Goal: Find specific page/section: Find specific page/section

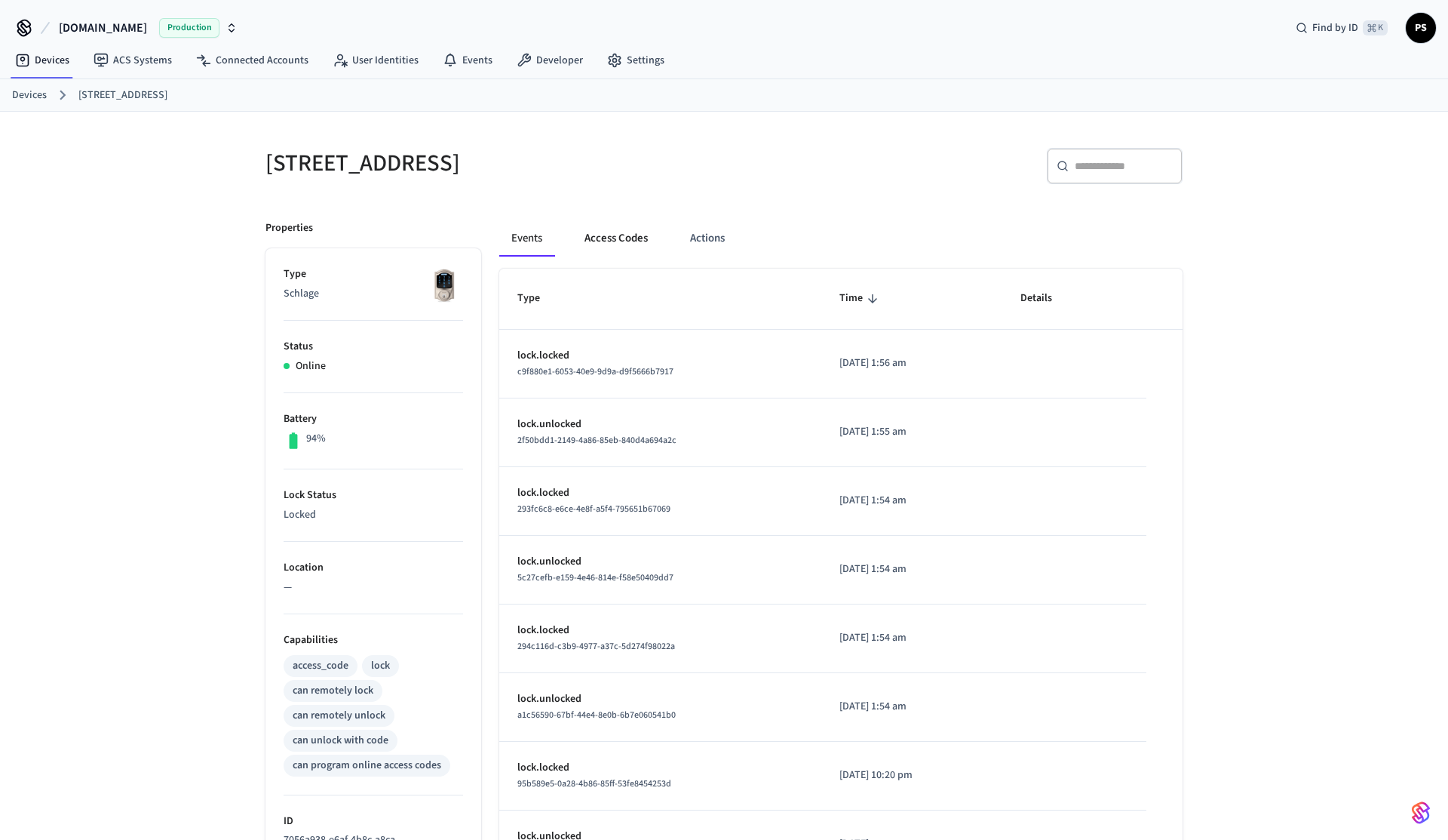
click at [580, 251] on button "Access Codes" at bounding box center [617, 238] width 88 height 36
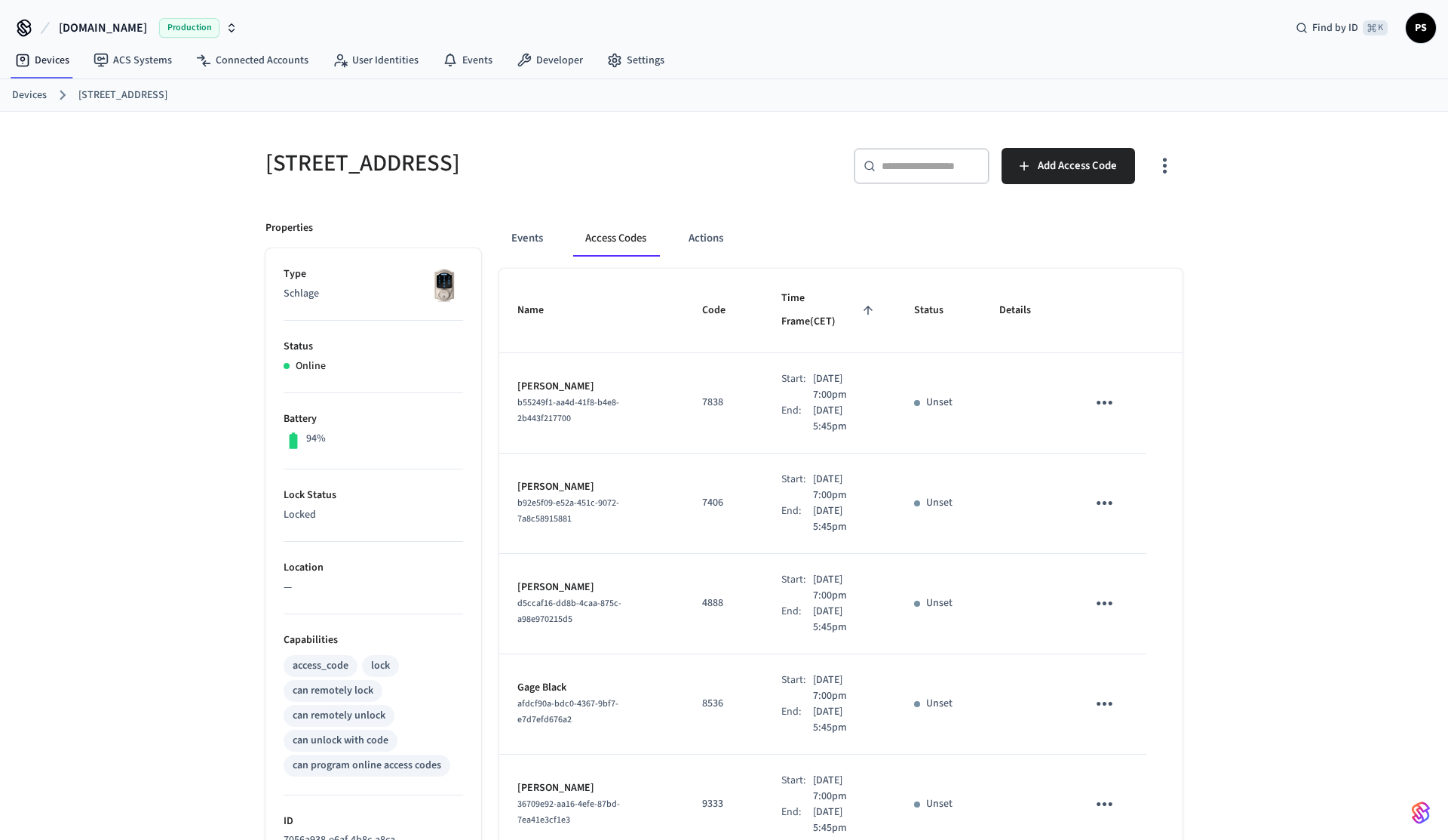
click at [1161, 159] on icon "button" at bounding box center [1165, 165] width 24 height 24
click at [1079, 243] on li "Show unmanaged access codes on device" at bounding box center [1068, 228] width 212 height 40
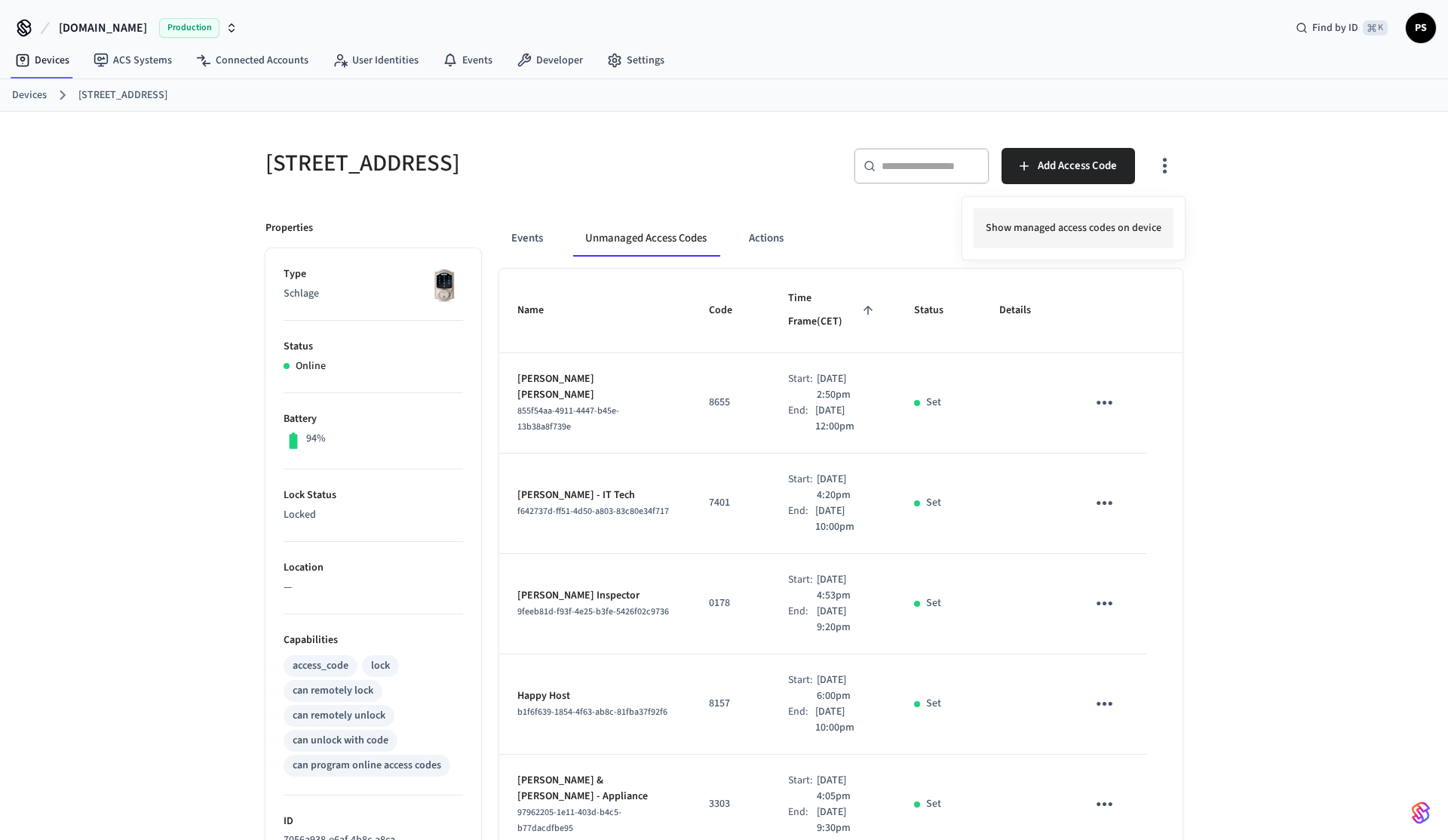
click at [1079, 243] on li "Show managed access codes on device" at bounding box center [1074, 228] width 200 height 40
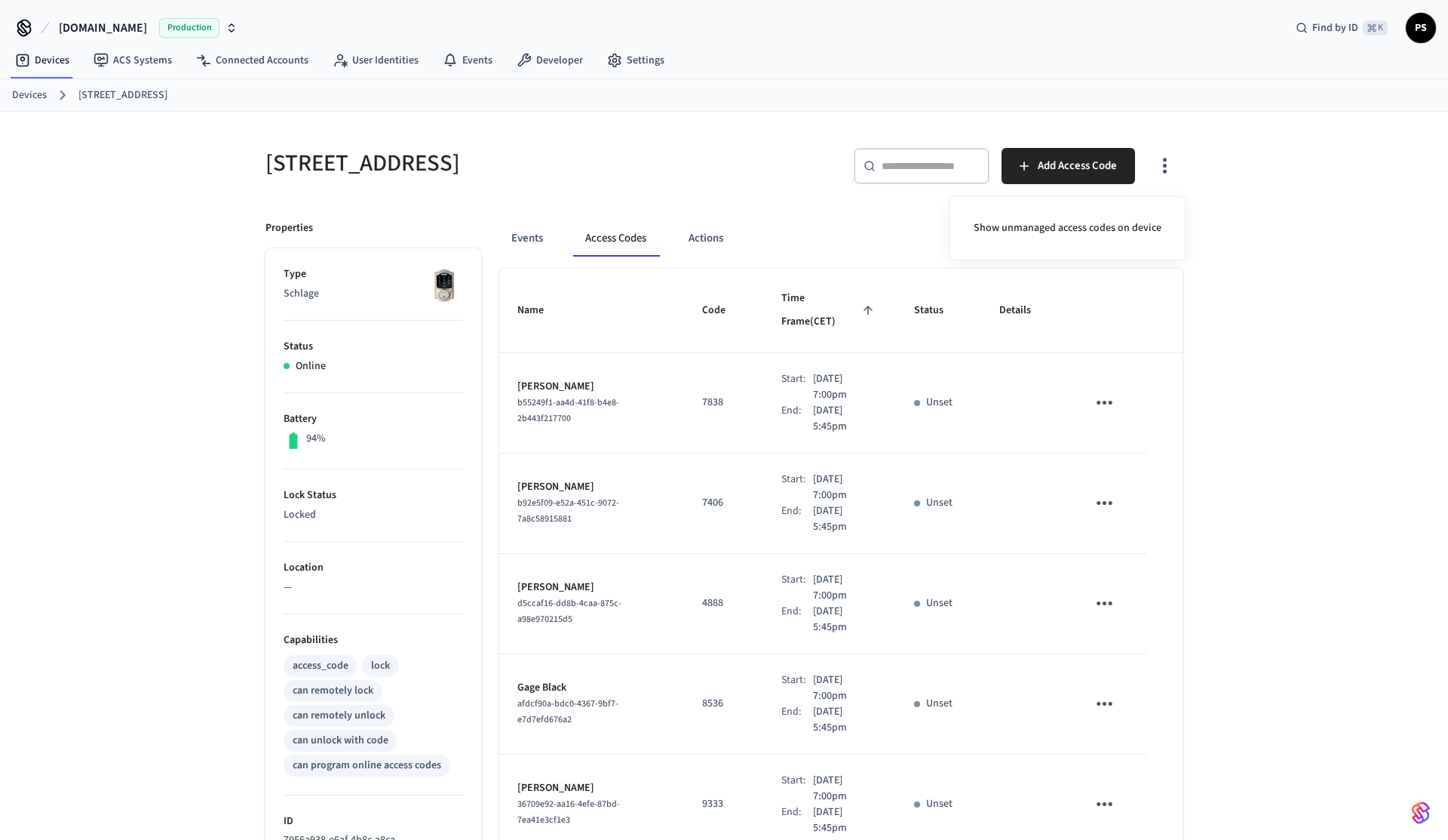
click at [754, 451] on div at bounding box center [724, 420] width 1448 height 840
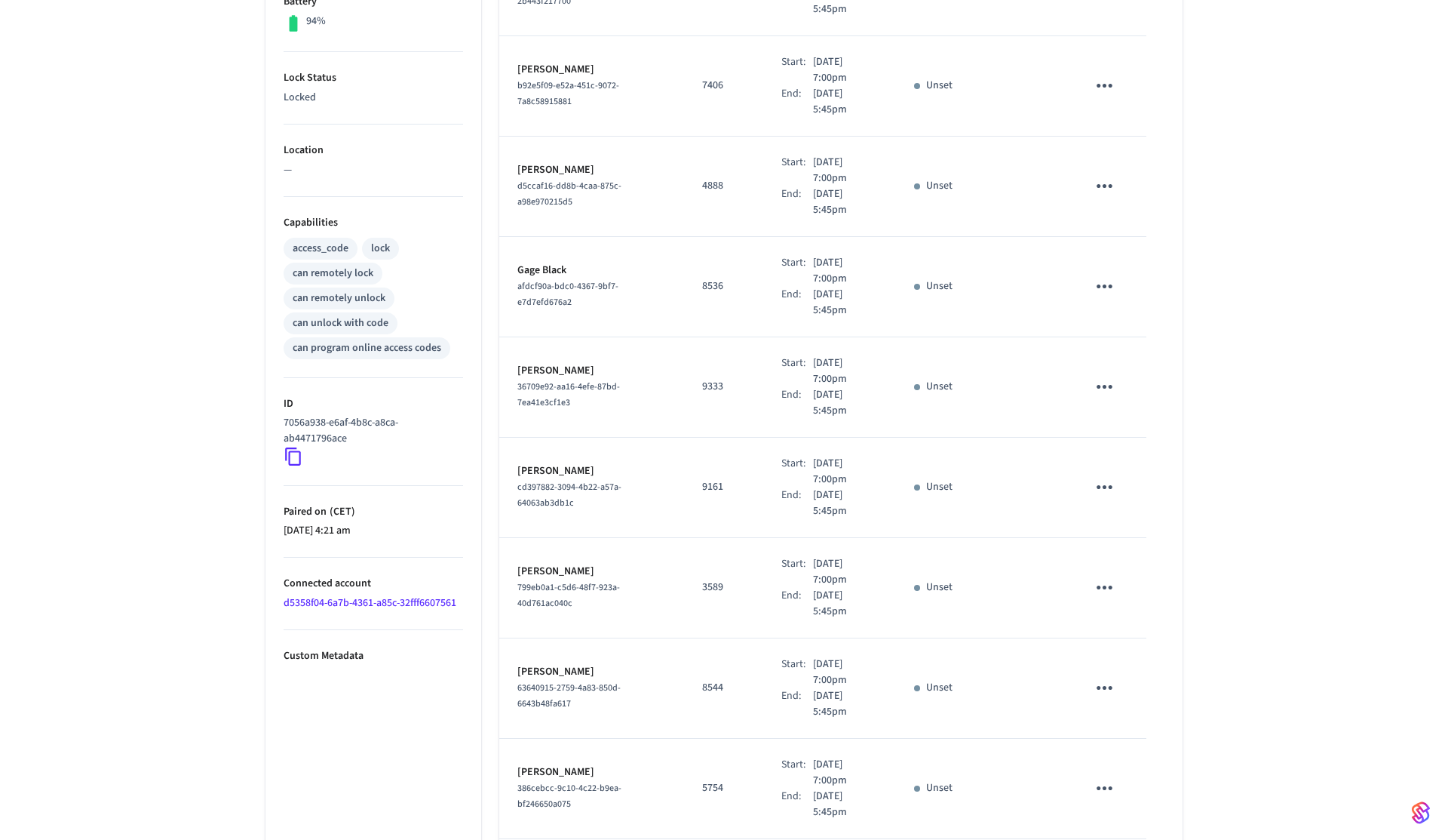
scroll to position [551, 0]
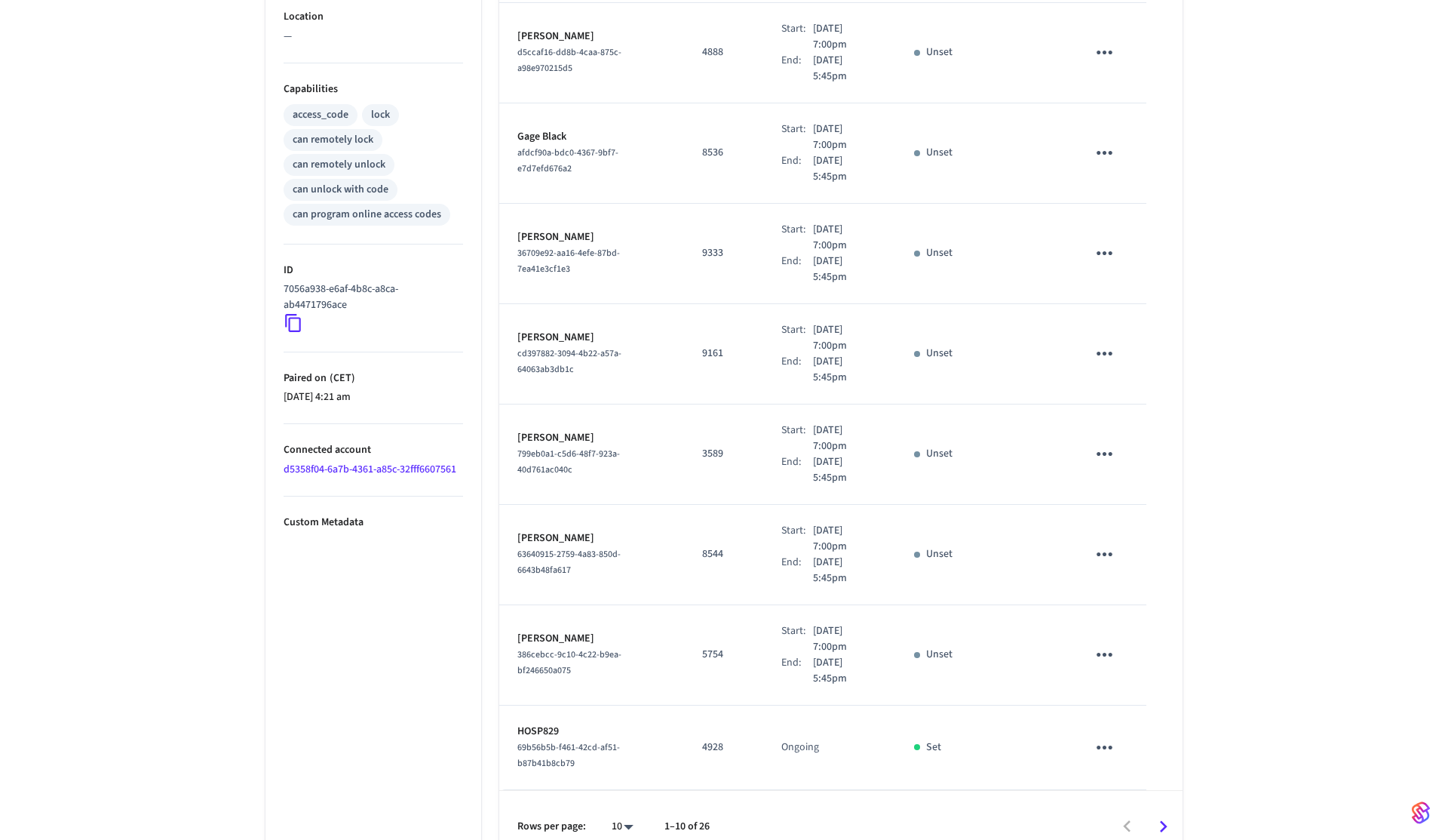
click at [1175, 815] on icon "Go to next page" at bounding box center [1163, 826] width 24 height 24
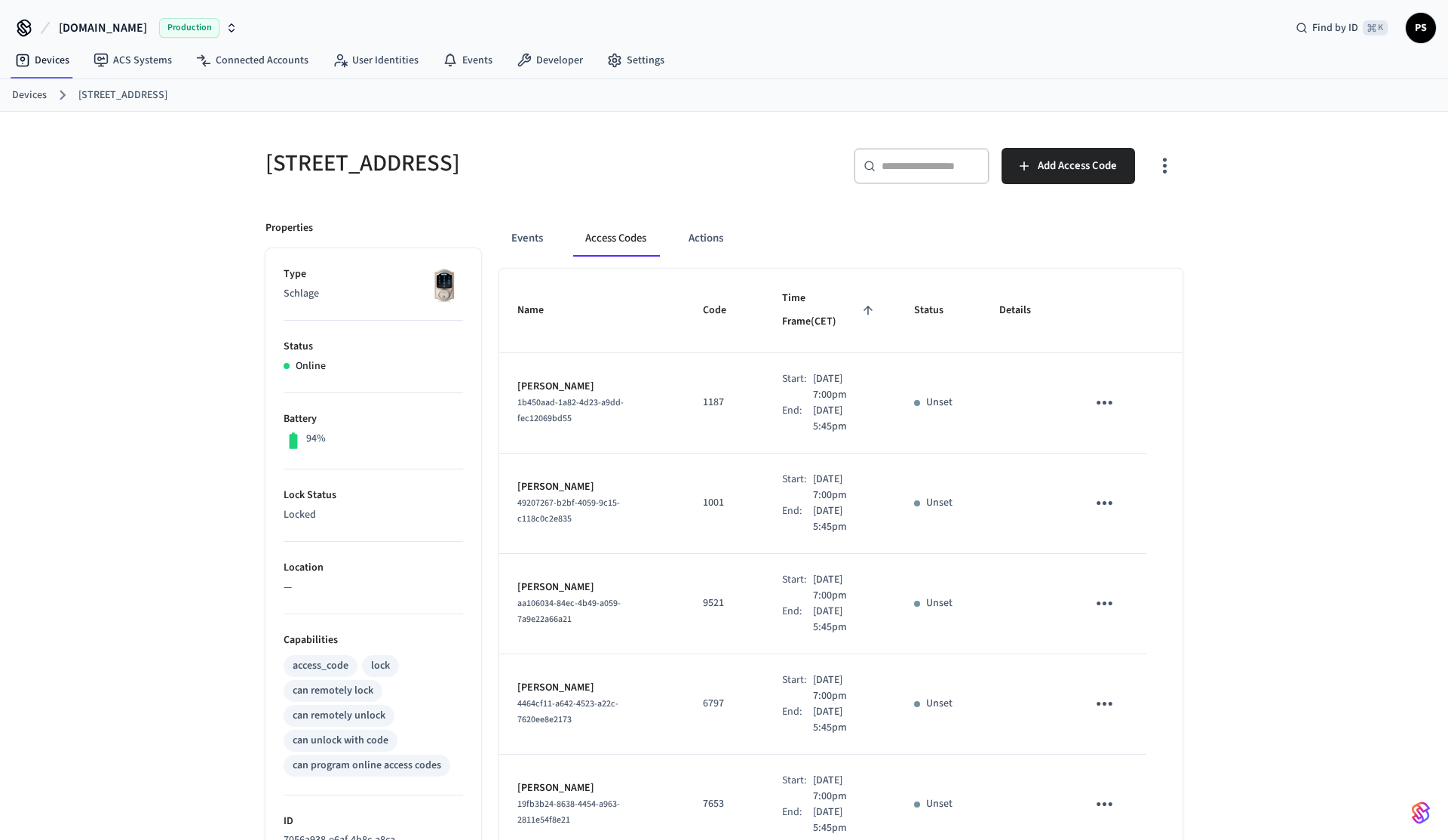
scroll to position [567, 0]
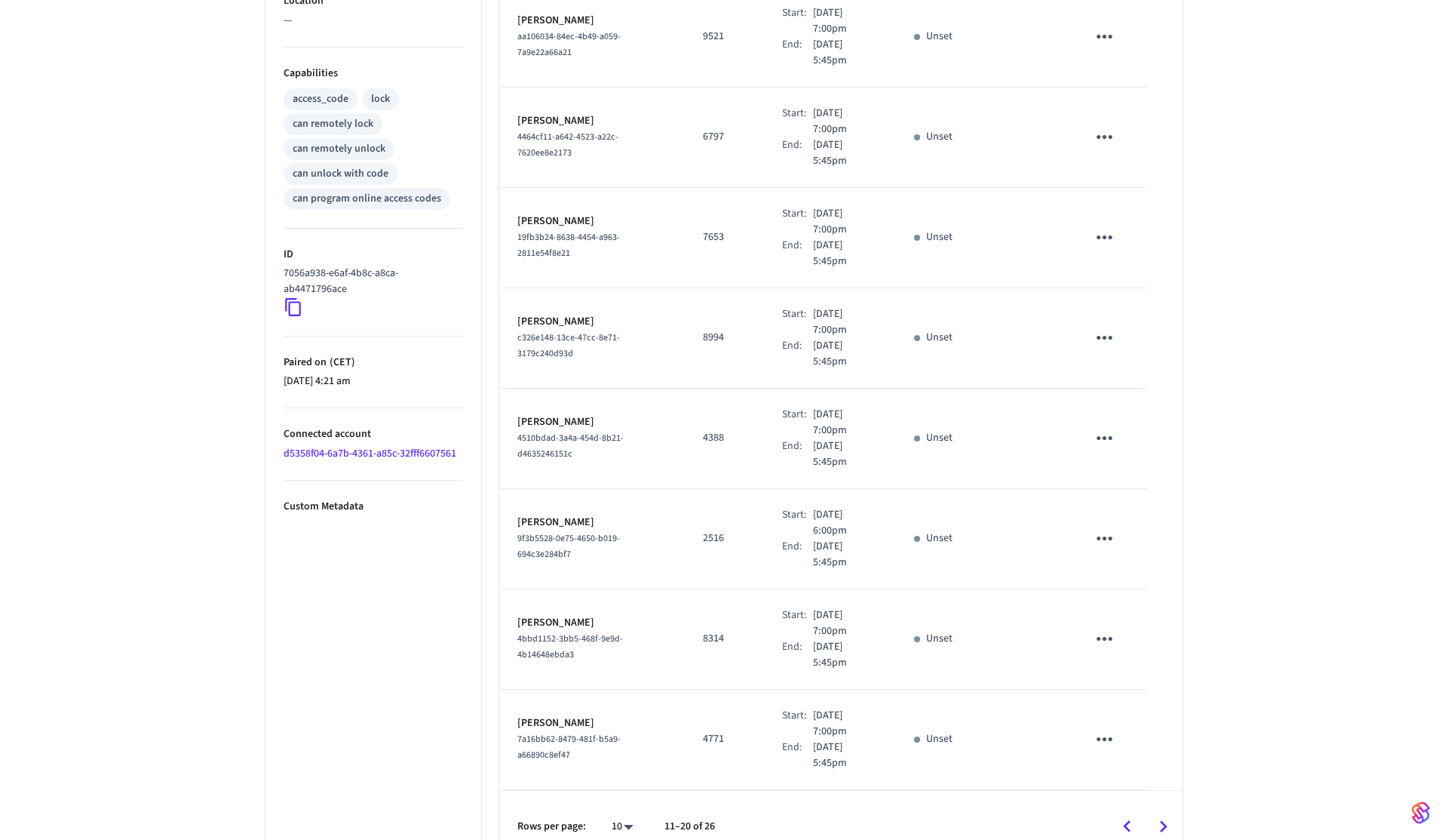
click at [1157, 815] on icon "Go to next page" at bounding box center [1163, 826] width 24 height 24
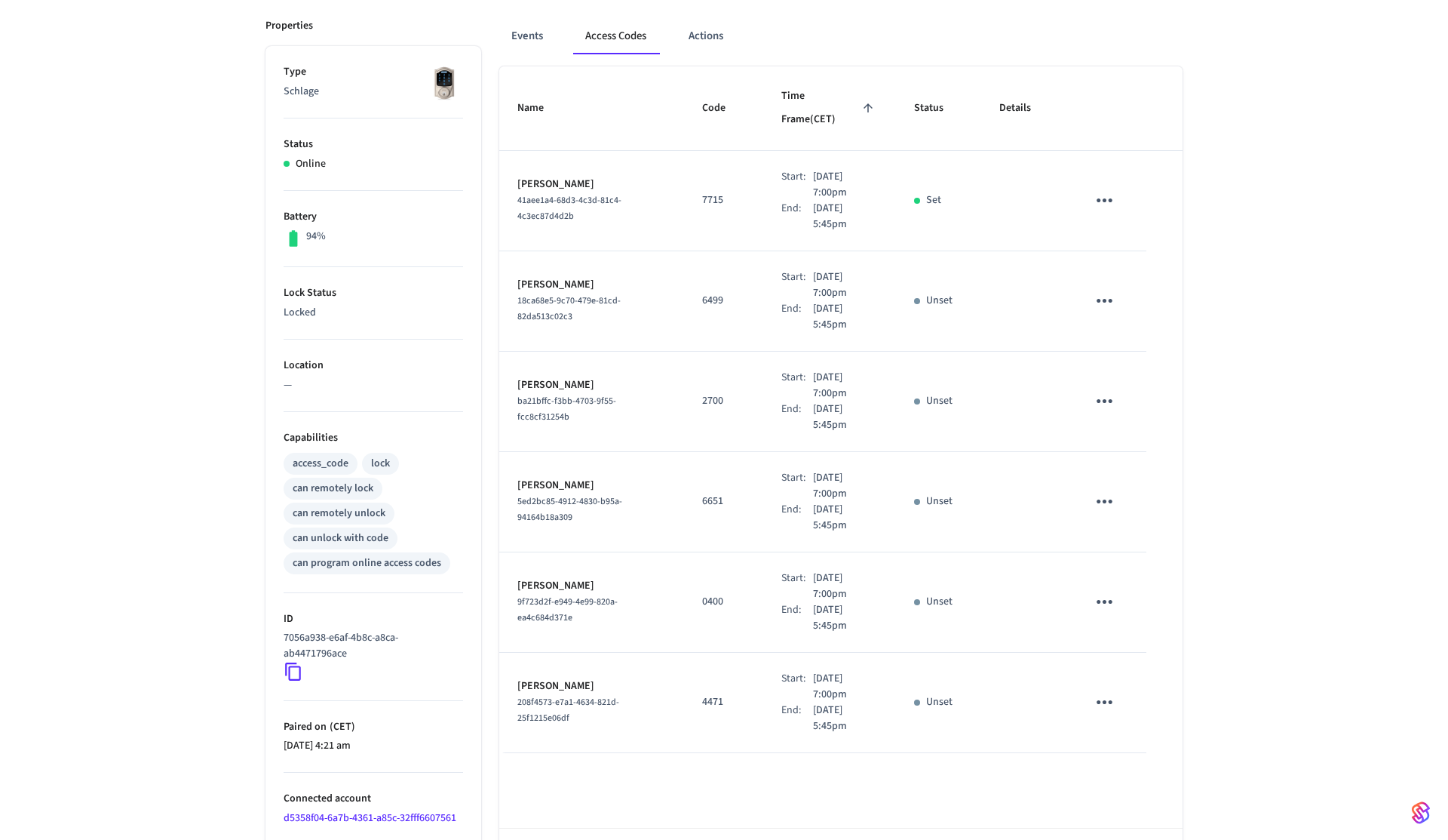
scroll to position [184, 0]
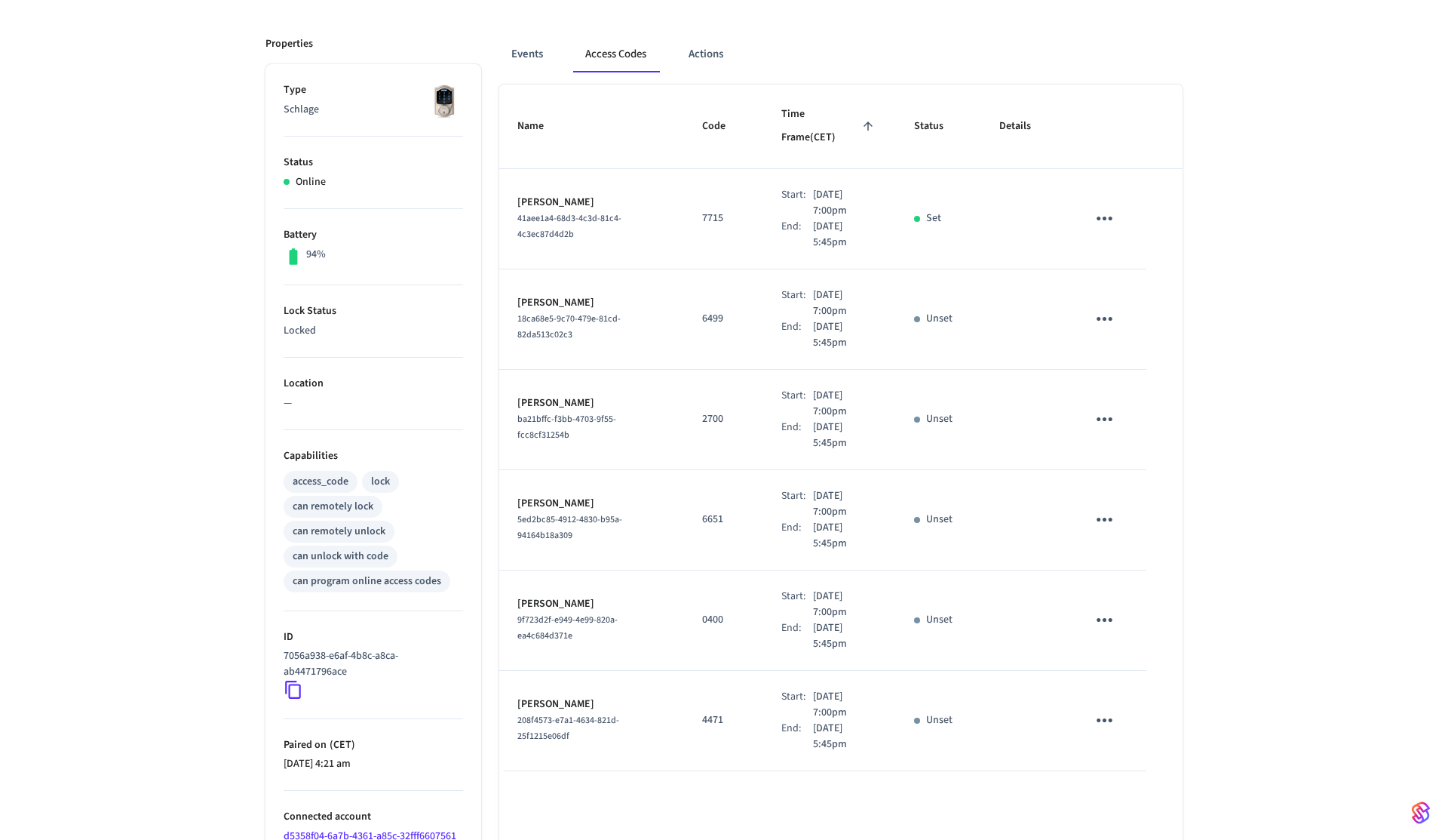
click at [702, 211] on p "7715" at bounding box center [723, 219] width 43 height 16
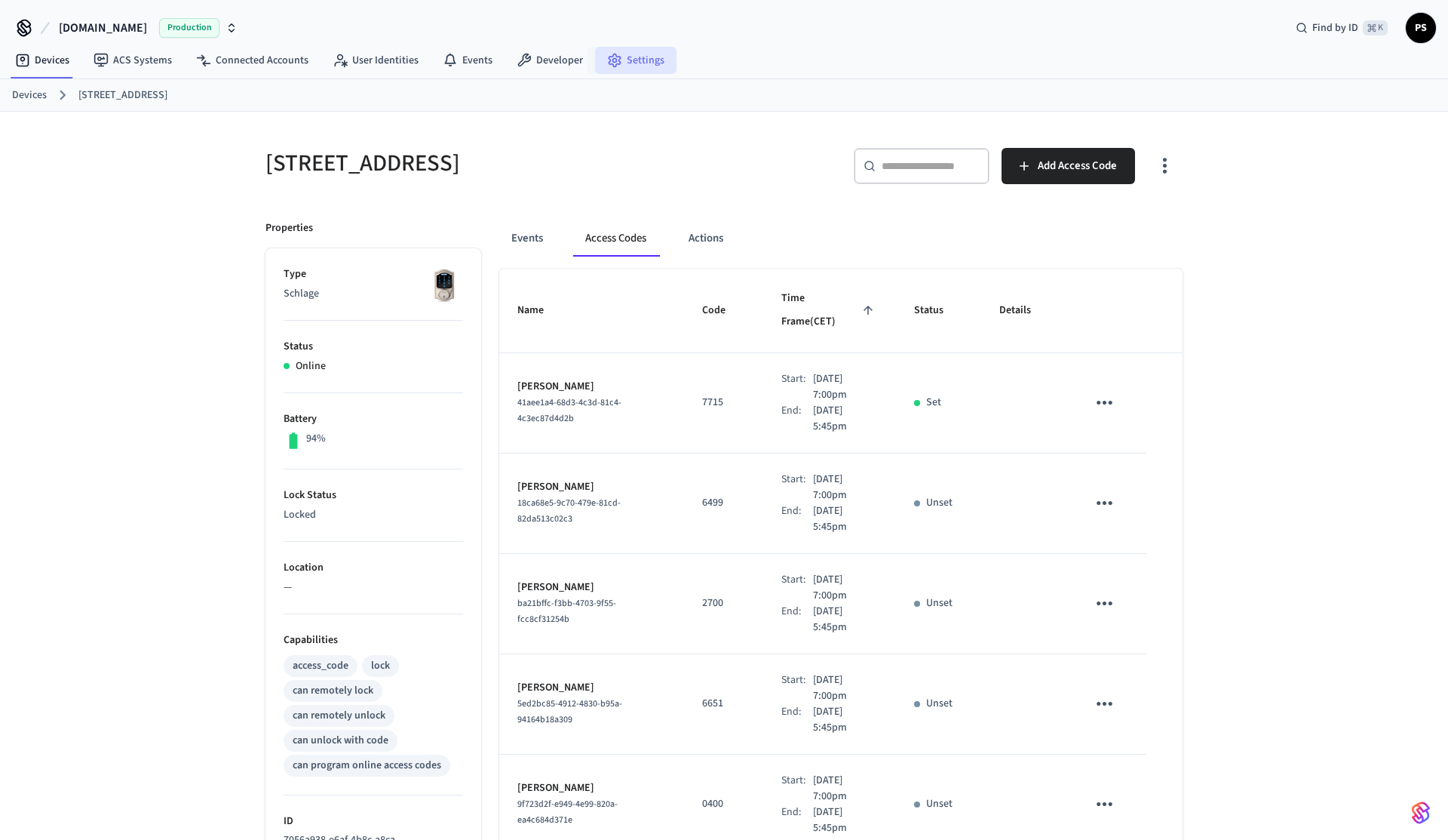
click at [643, 71] on link "Settings" at bounding box center [635, 60] width 82 height 27
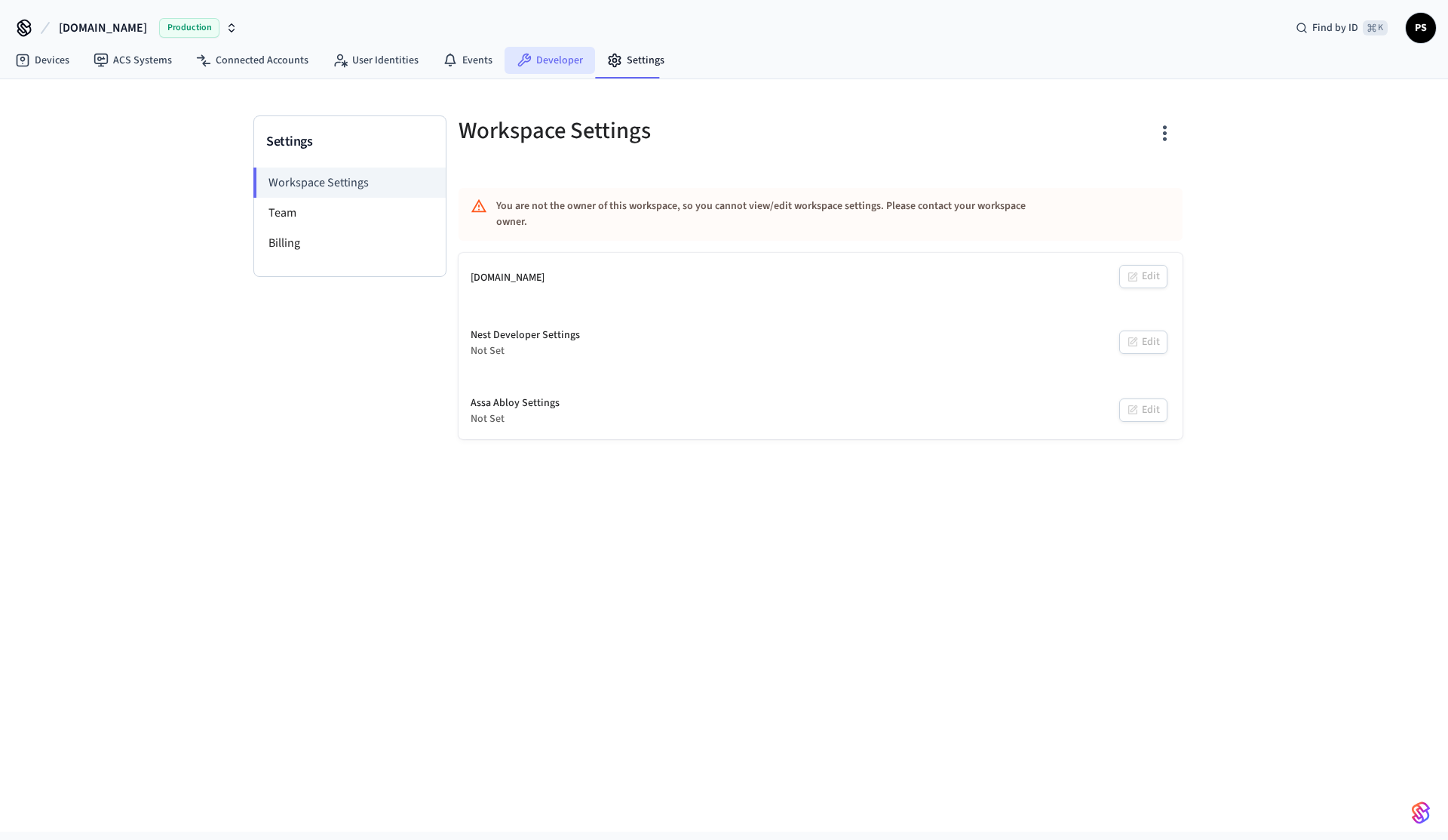
click at [551, 67] on link "Developer" at bounding box center [549, 60] width 90 height 27
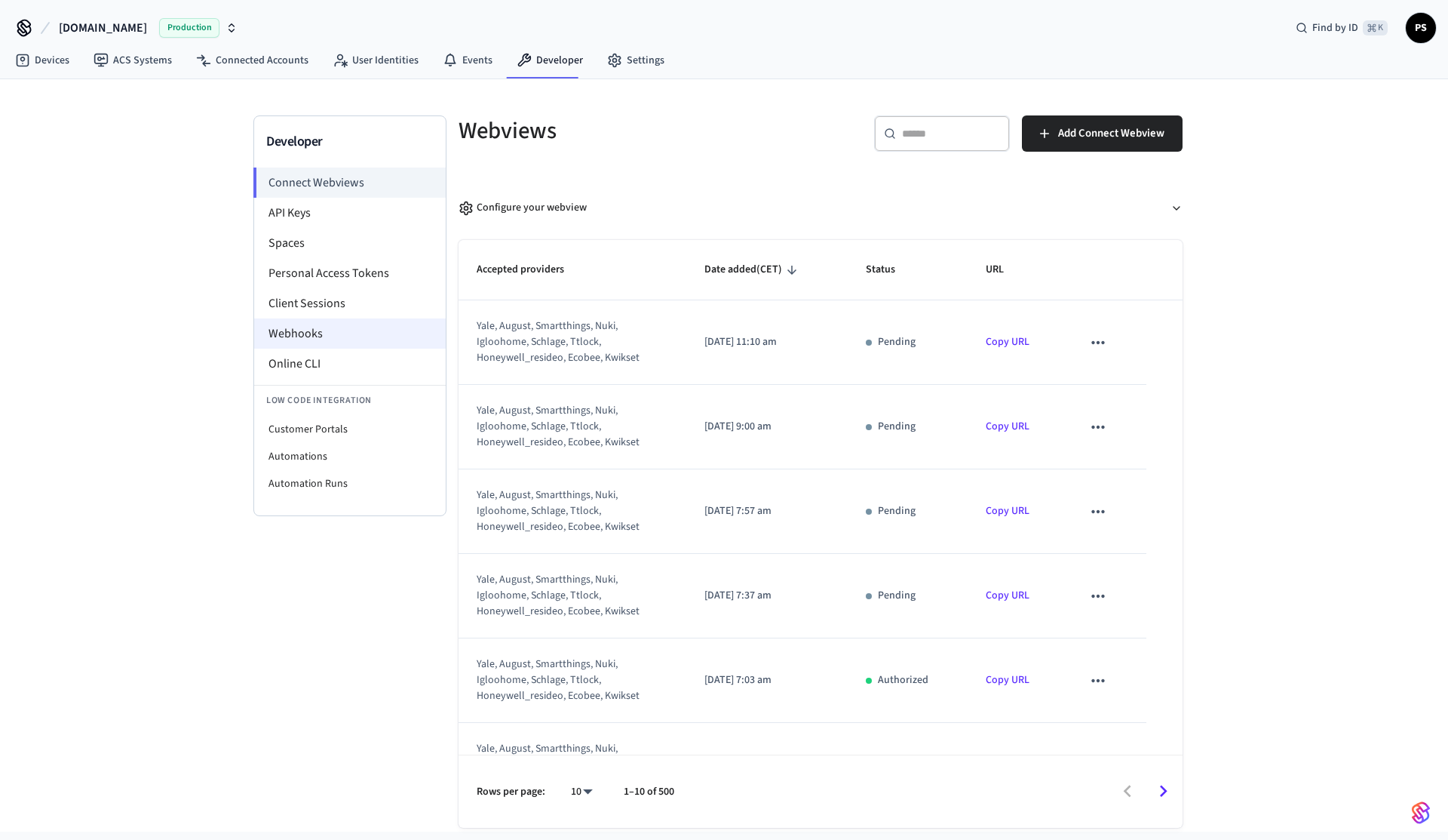
click at [307, 330] on li "Webhooks" at bounding box center [350, 333] width 192 height 30
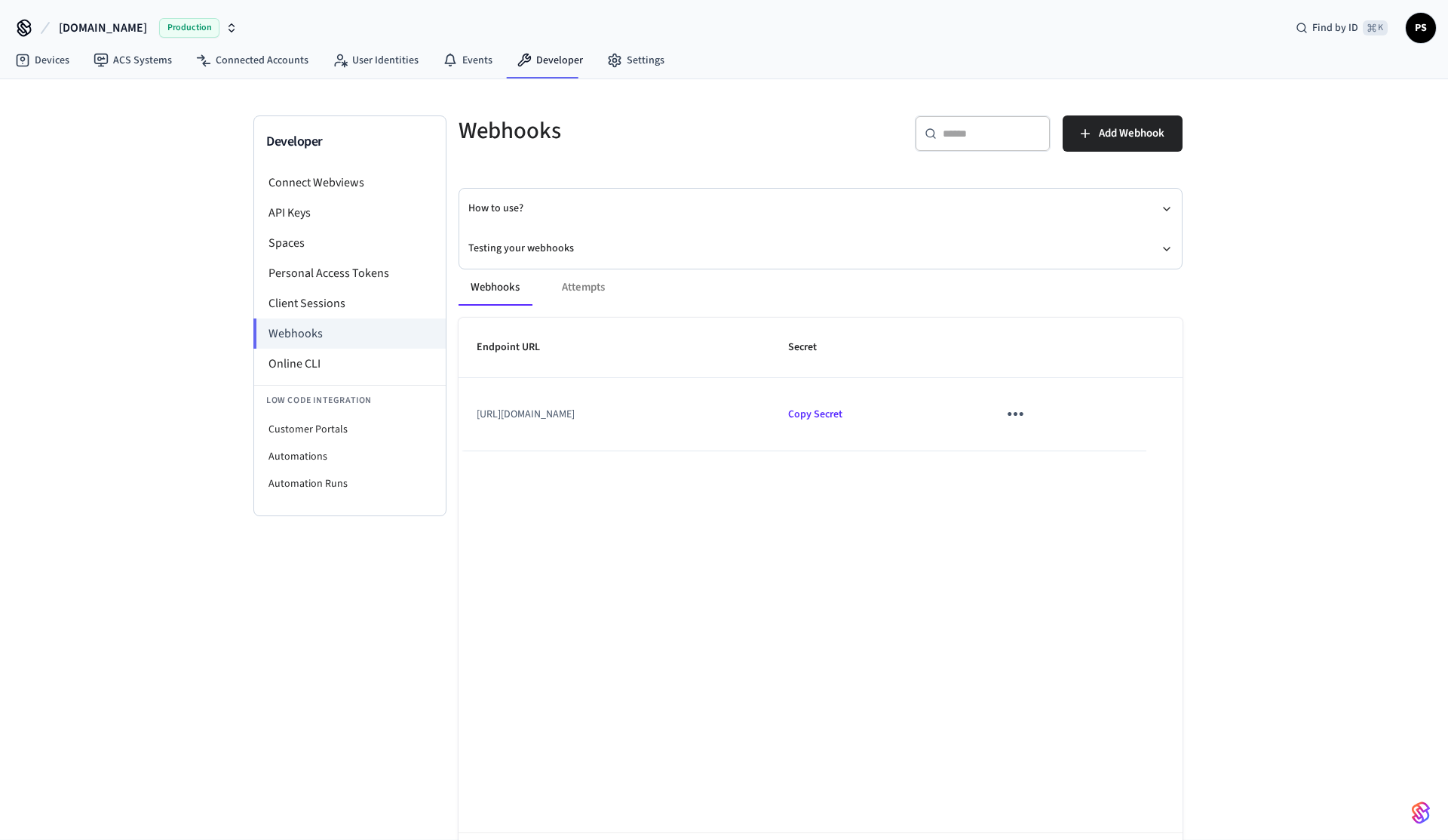
click at [592, 291] on div "Webhooks Attempts" at bounding box center [821, 286] width 724 height 36
click at [213, 197] on div "Developer Connect Webviews API Keys Spaces Personal Access Tokens Client Sessio…" at bounding box center [724, 459] width 1448 height 760
